Goal: Task Accomplishment & Management: Use online tool/utility

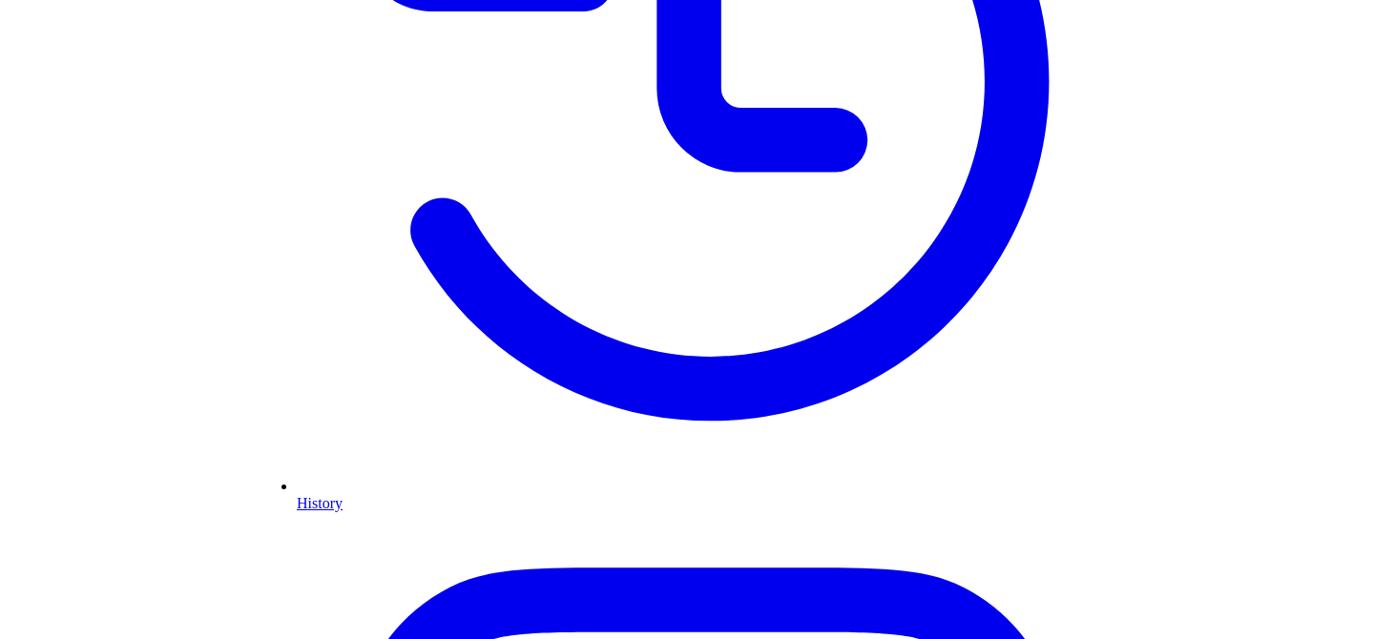
scroll to position [508, 0]
